Goal: Task Accomplishment & Management: Complete application form

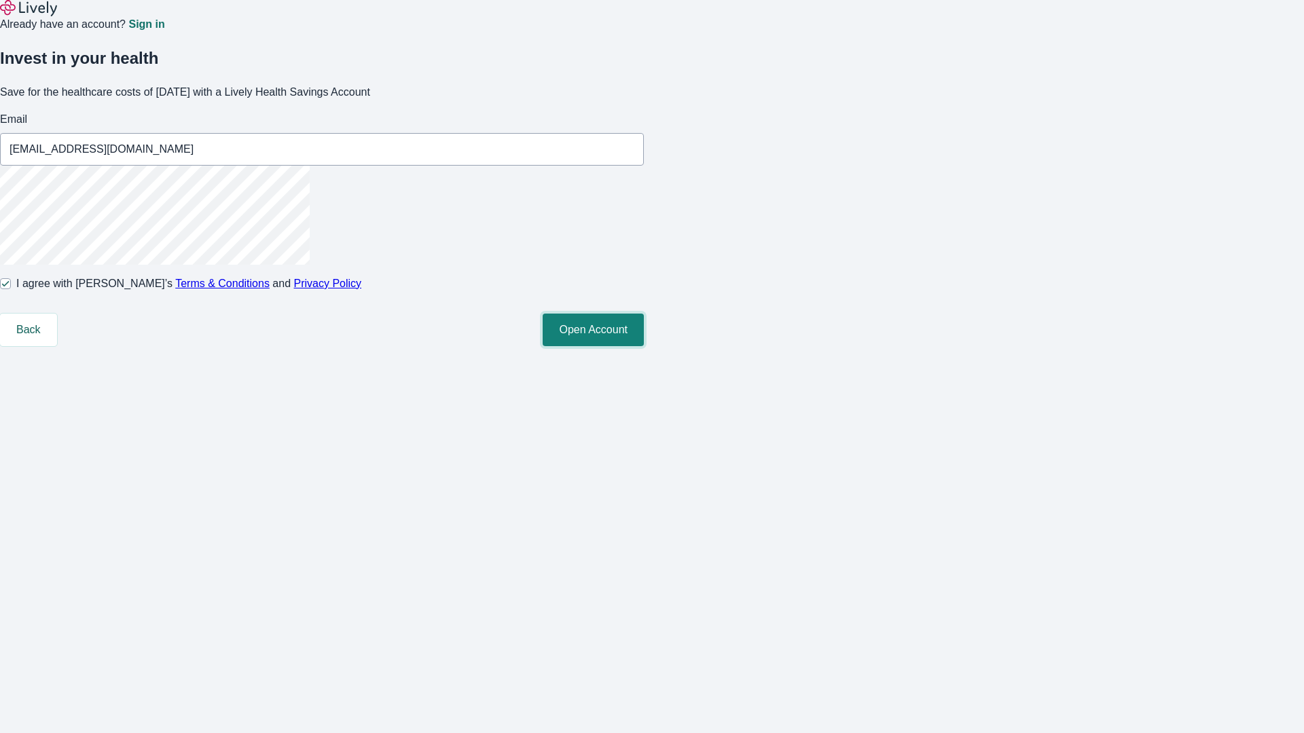
click at [644, 346] on button "Open Account" at bounding box center [593, 330] width 101 height 33
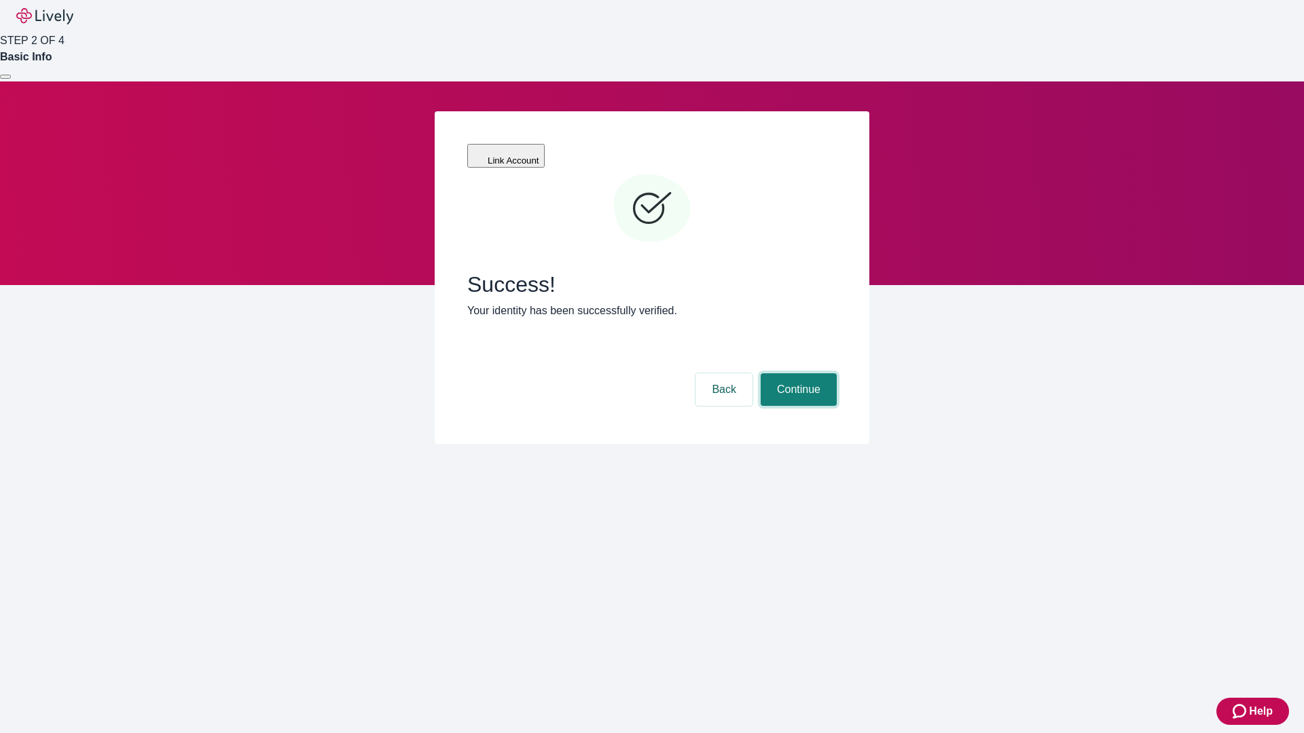
click at [797, 373] on button "Continue" at bounding box center [799, 389] width 76 height 33
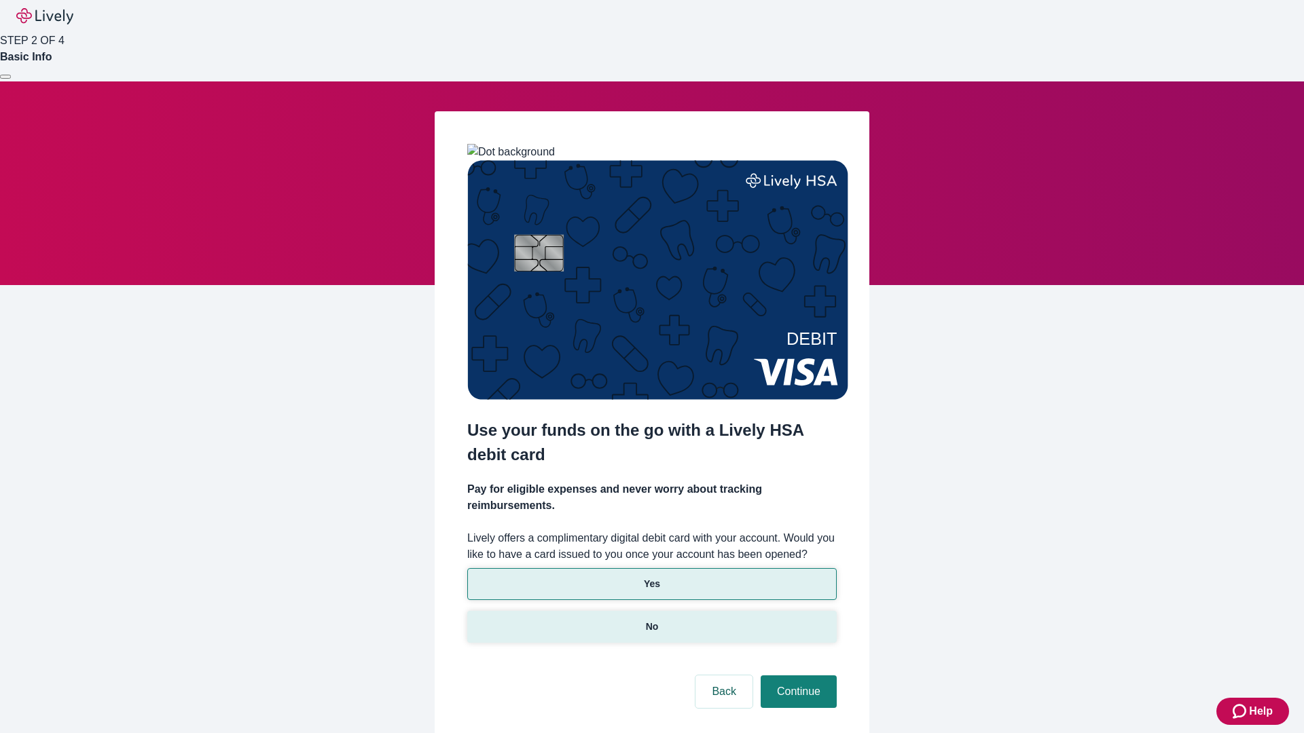
click at [651, 620] on p "No" at bounding box center [652, 627] width 13 height 14
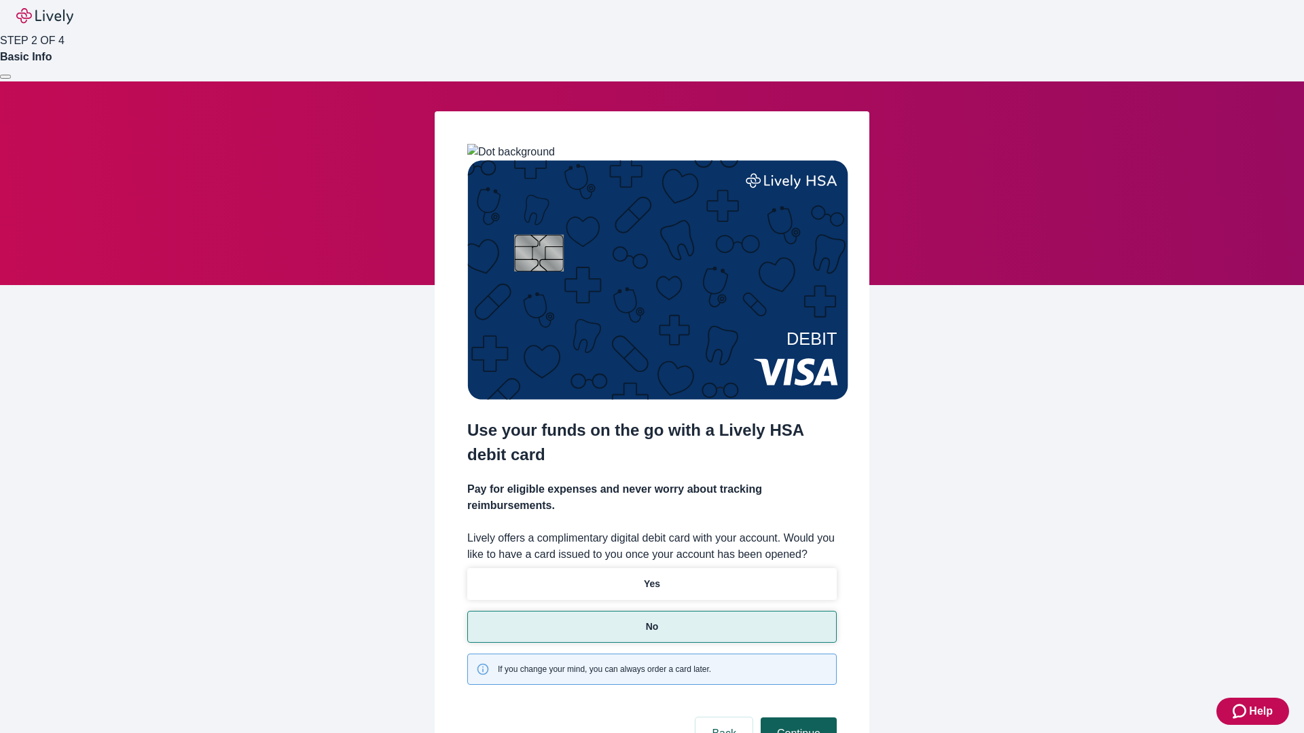
click at [797, 718] on button "Continue" at bounding box center [799, 734] width 76 height 33
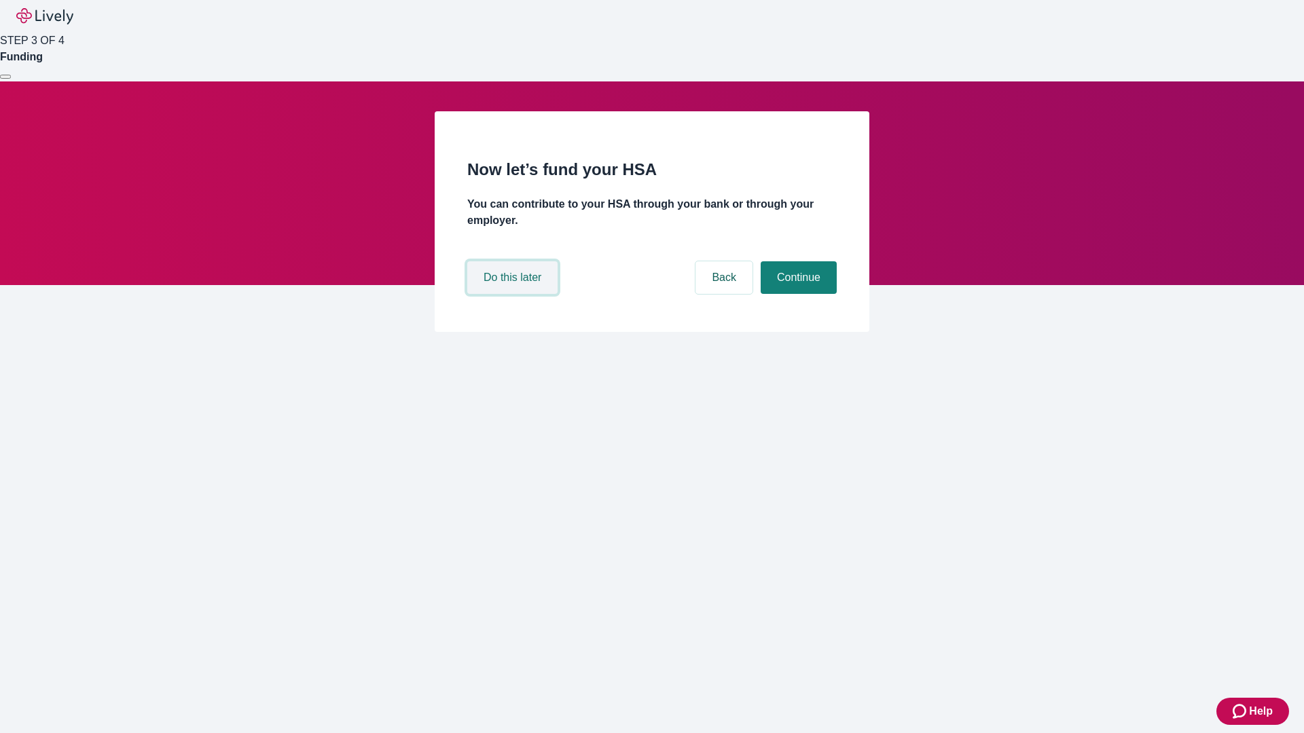
click at [514, 294] on button "Do this later" at bounding box center [512, 277] width 90 height 33
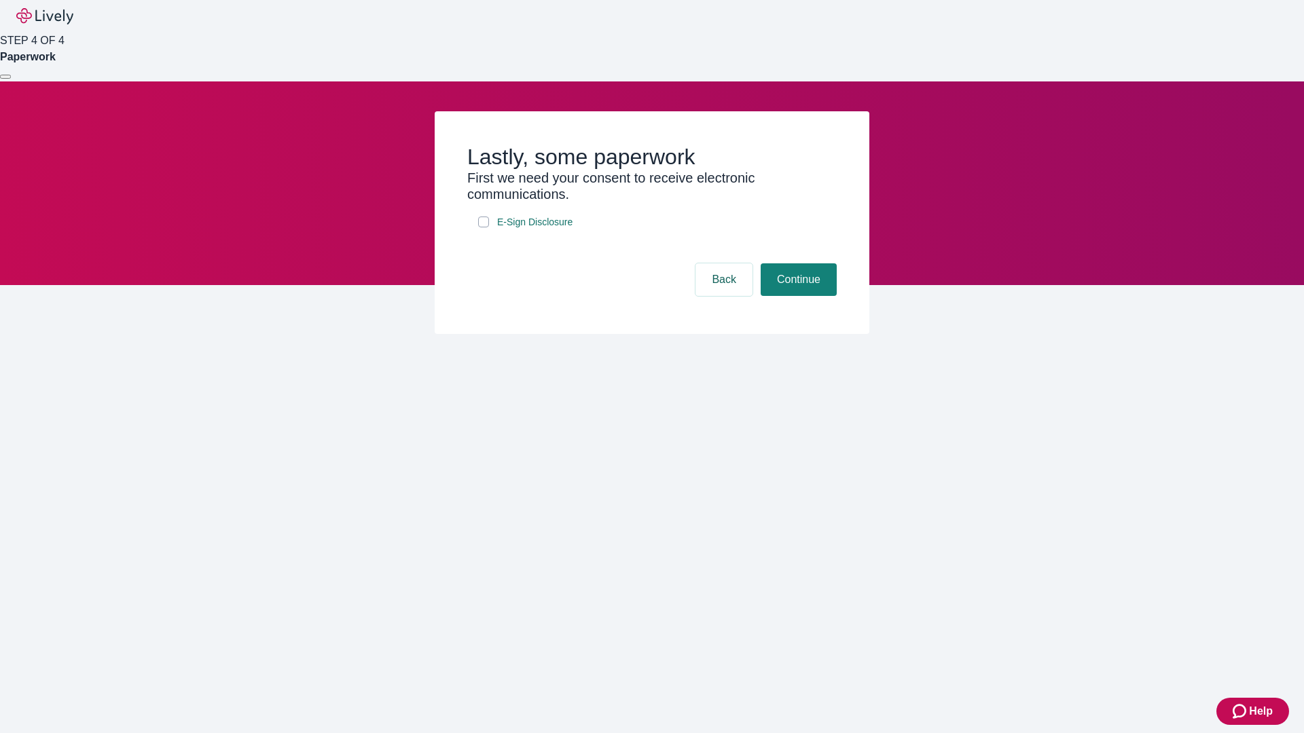
click at [484, 227] on input "E-Sign Disclosure" at bounding box center [483, 222] width 11 height 11
checkbox input "true"
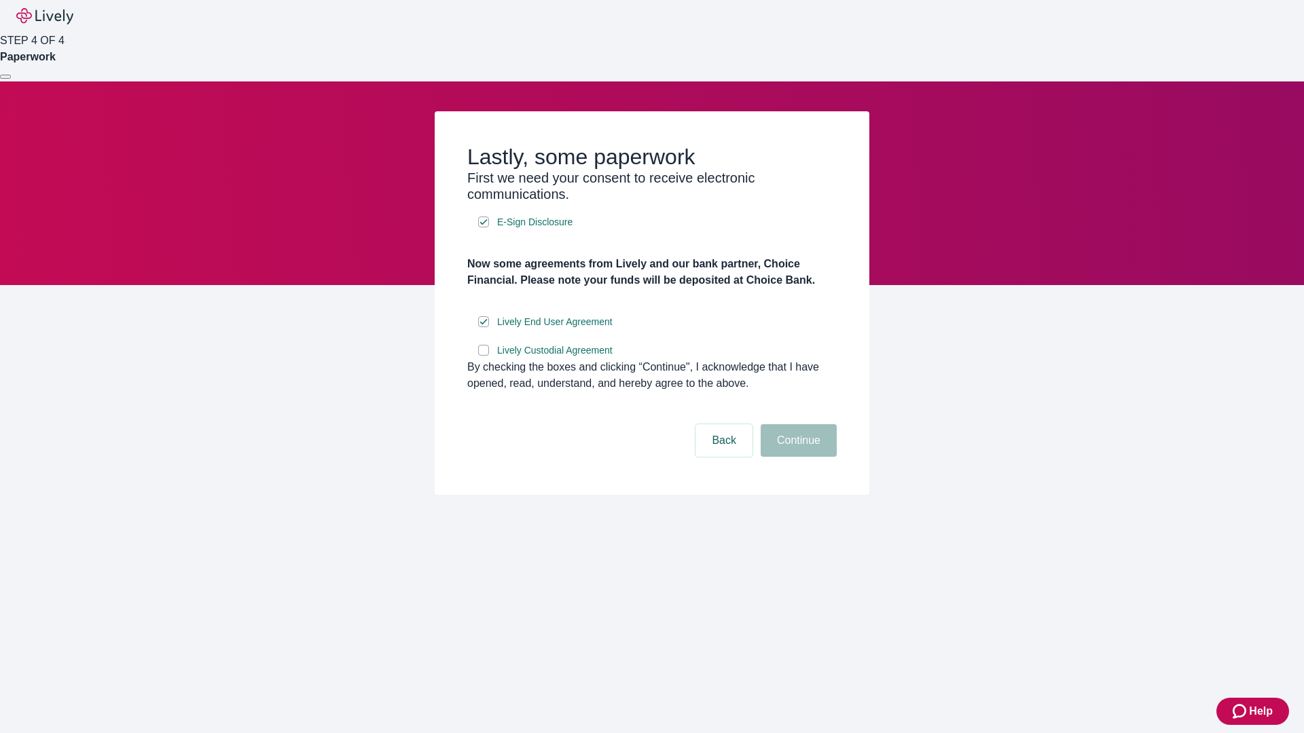
click at [484, 356] on input "Lively Custodial Agreement" at bounding box center [483, 350] width 11 height 11
checkbox input "true"
click at [797, 457] on button "Continue" at bounding box center [799, 440] width 76 height 33
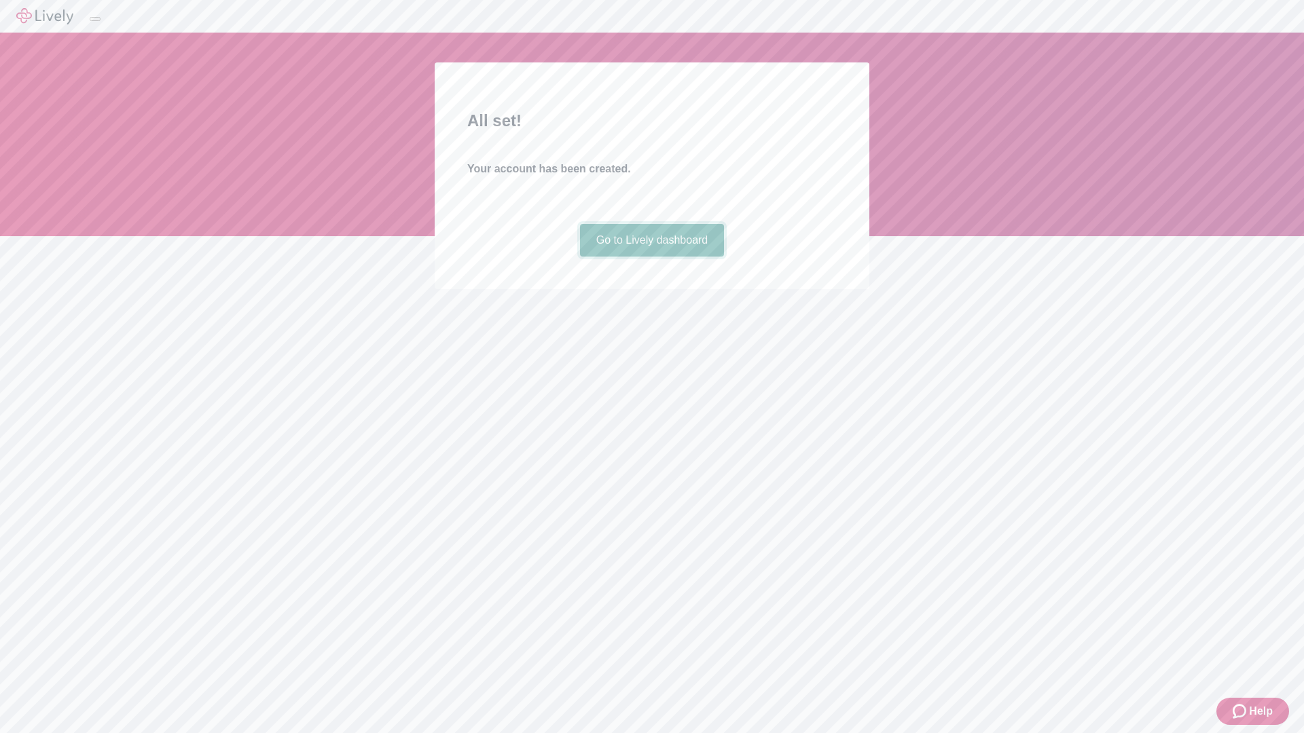
click at [651, 257] on link "Go to Lively dashboard" at bounding box center [652, 240] width 145 height 33
